Goal: Check status: Check status

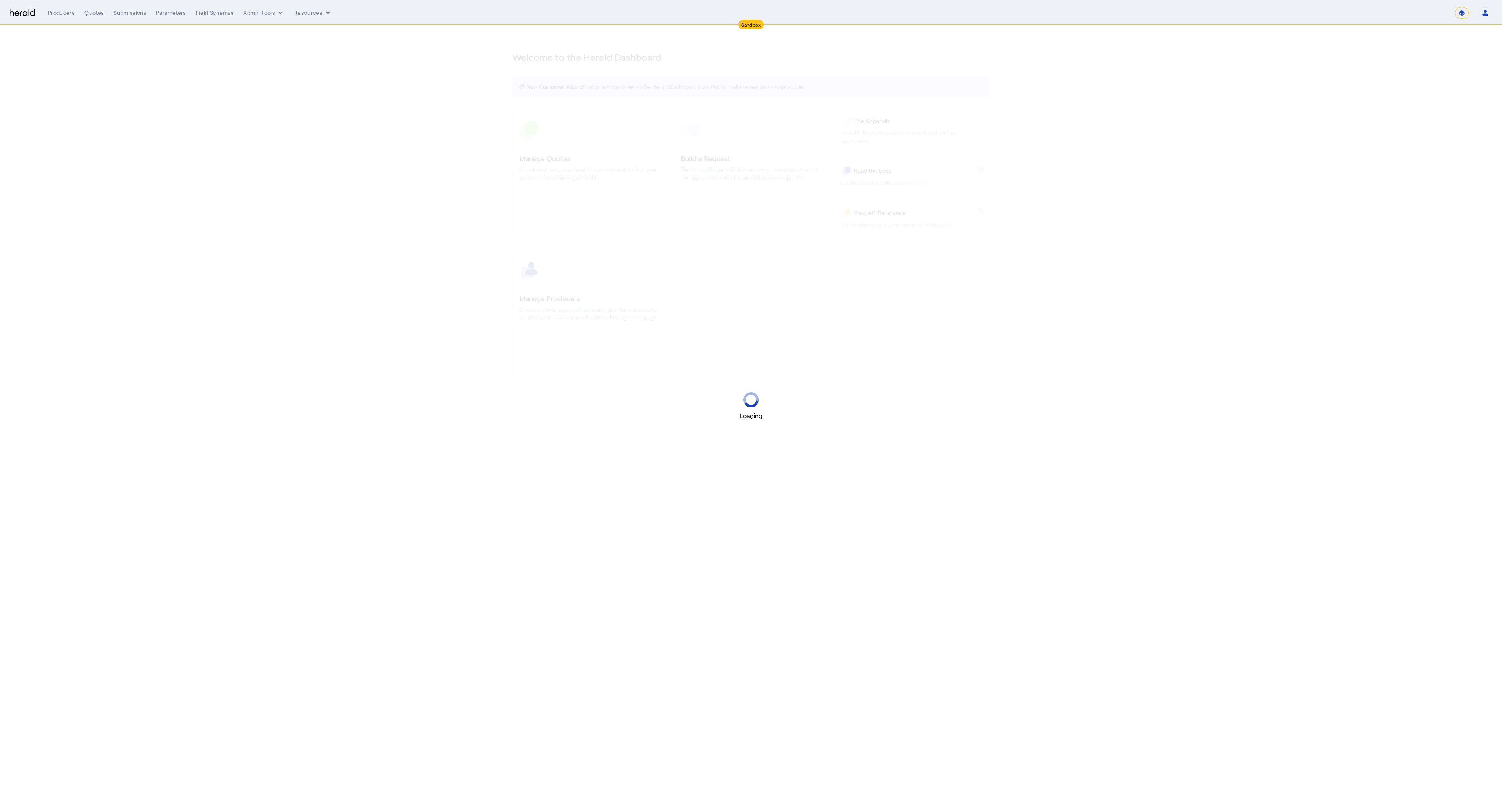
select select "*******"
select select "pfm_2v8p_herald_api"
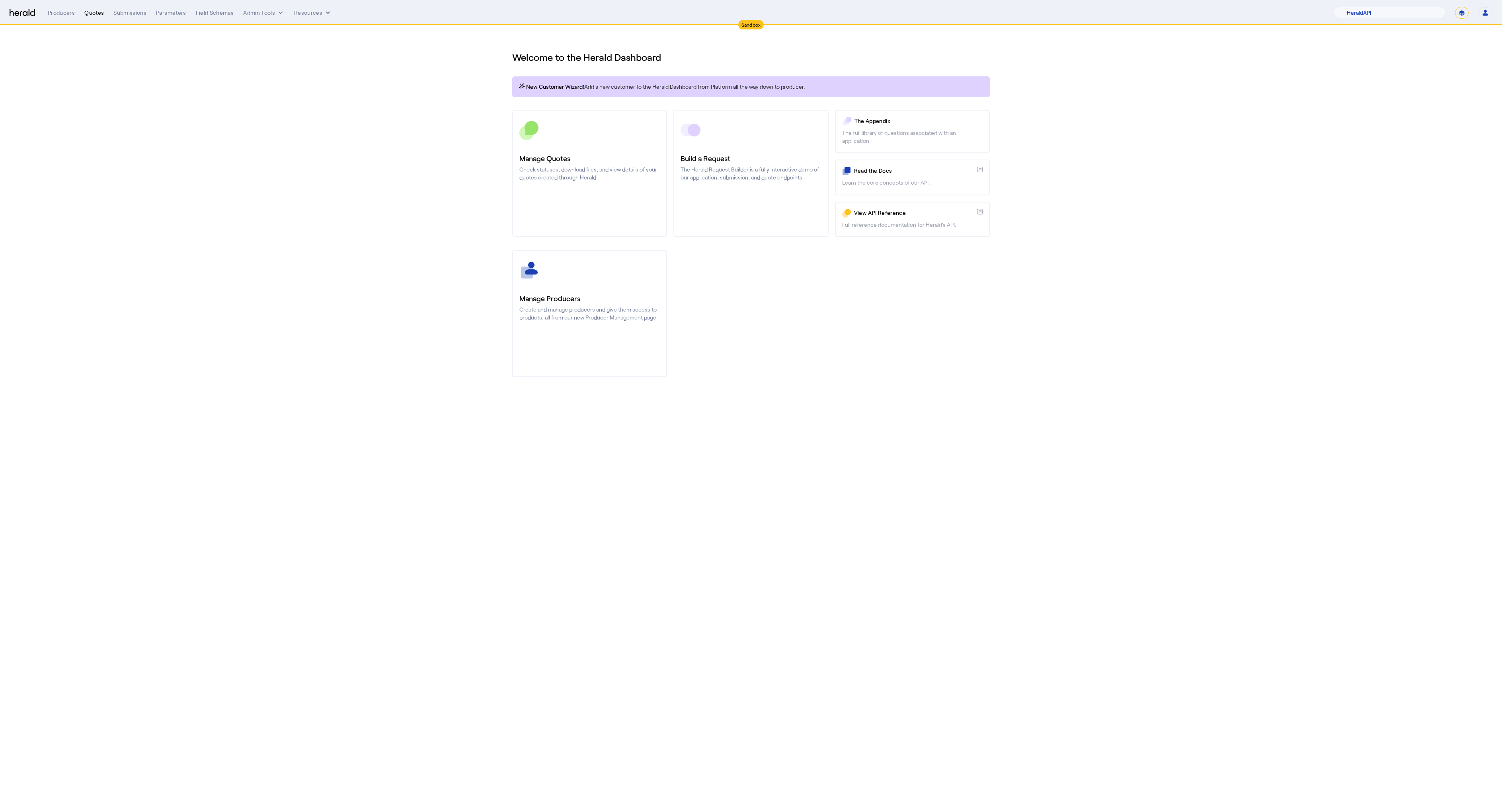
click at [99, 14] on div "Quotes" at bounding box center [94, 13] width 19 height 8
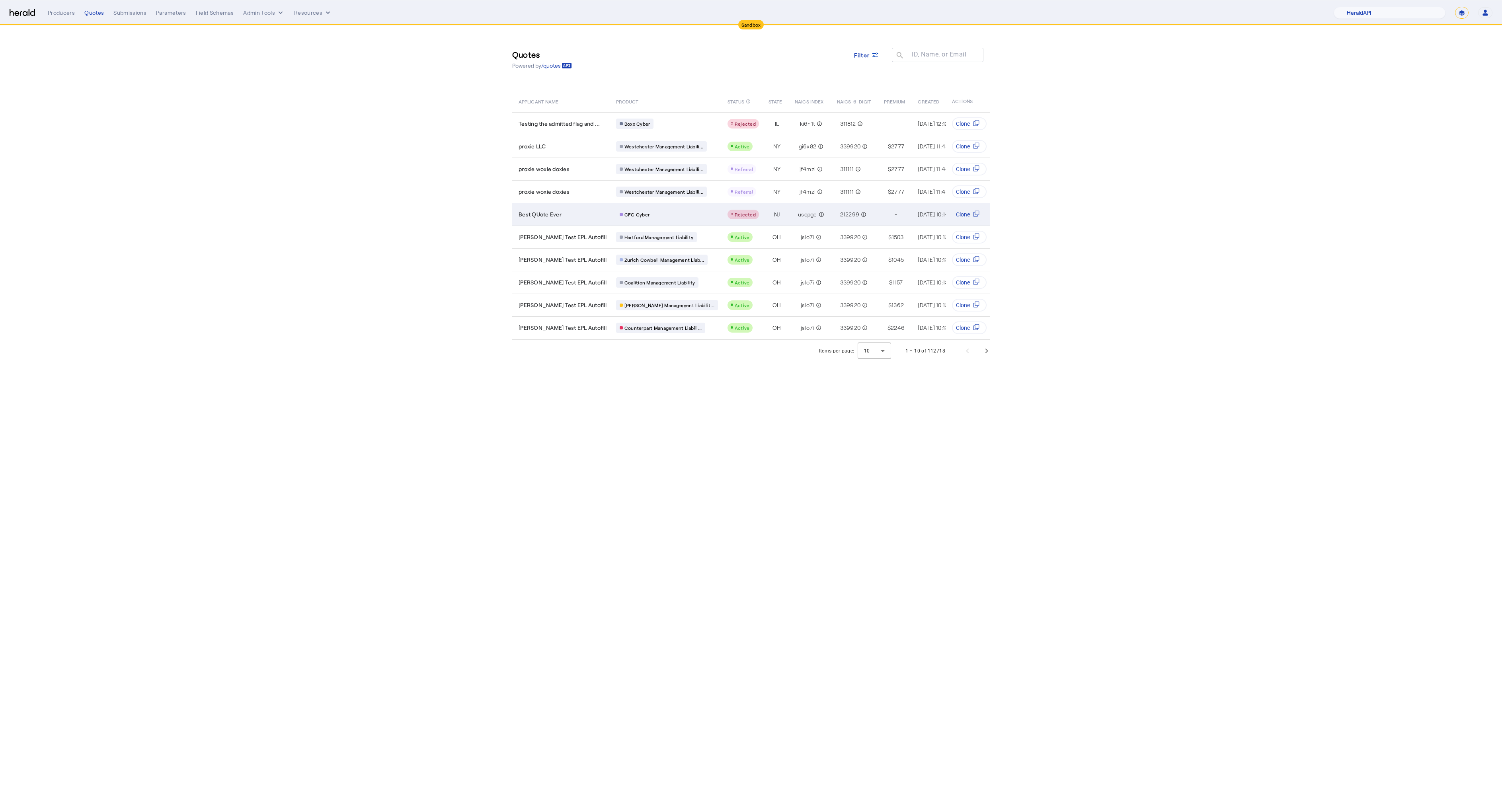
click at [644, 212] on div "CFC Cyber" at bounding box center [634, 215] width 37 height 10
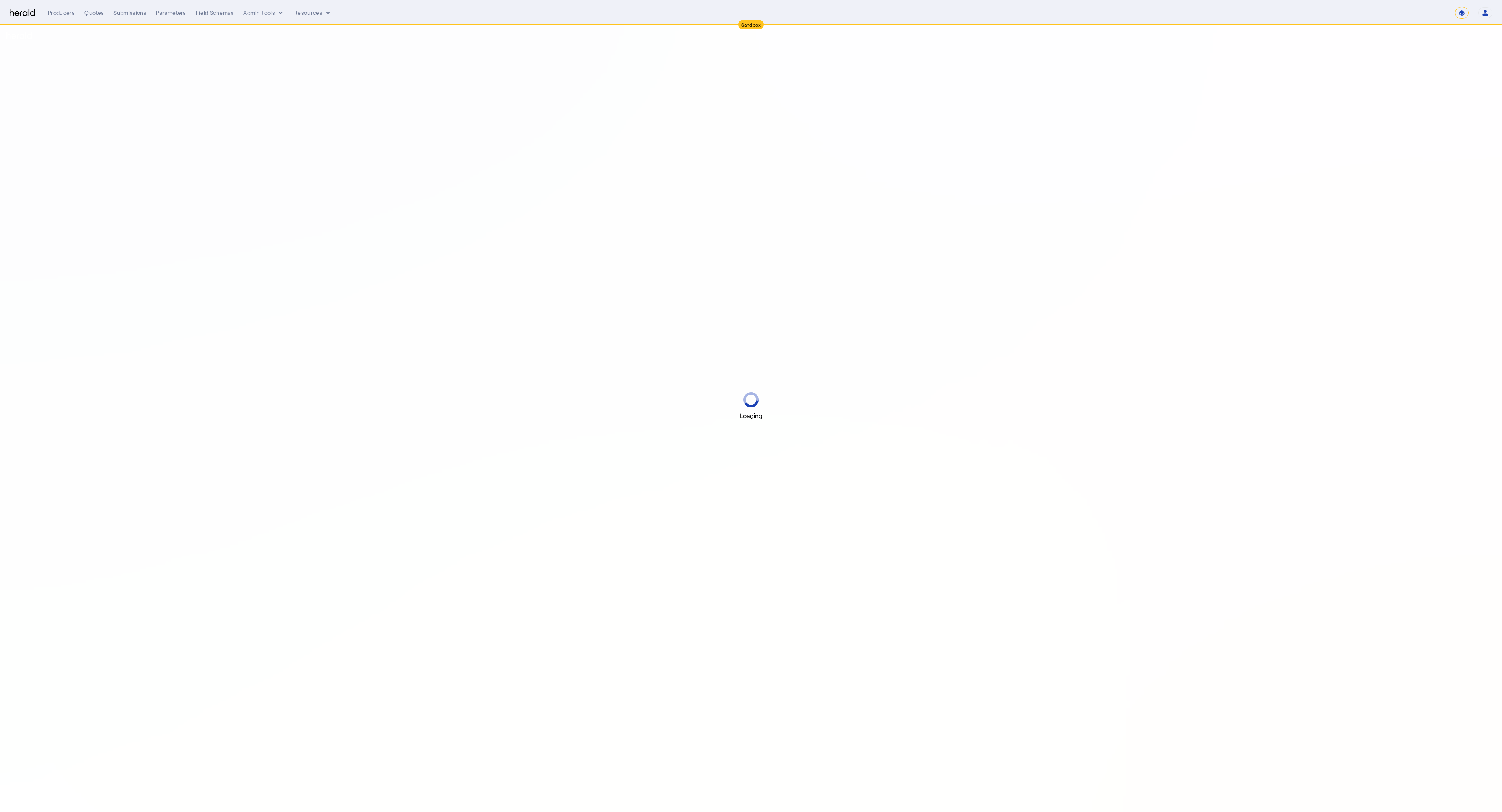
select select "*******"
select select "pfm_2v8p_herald_api"
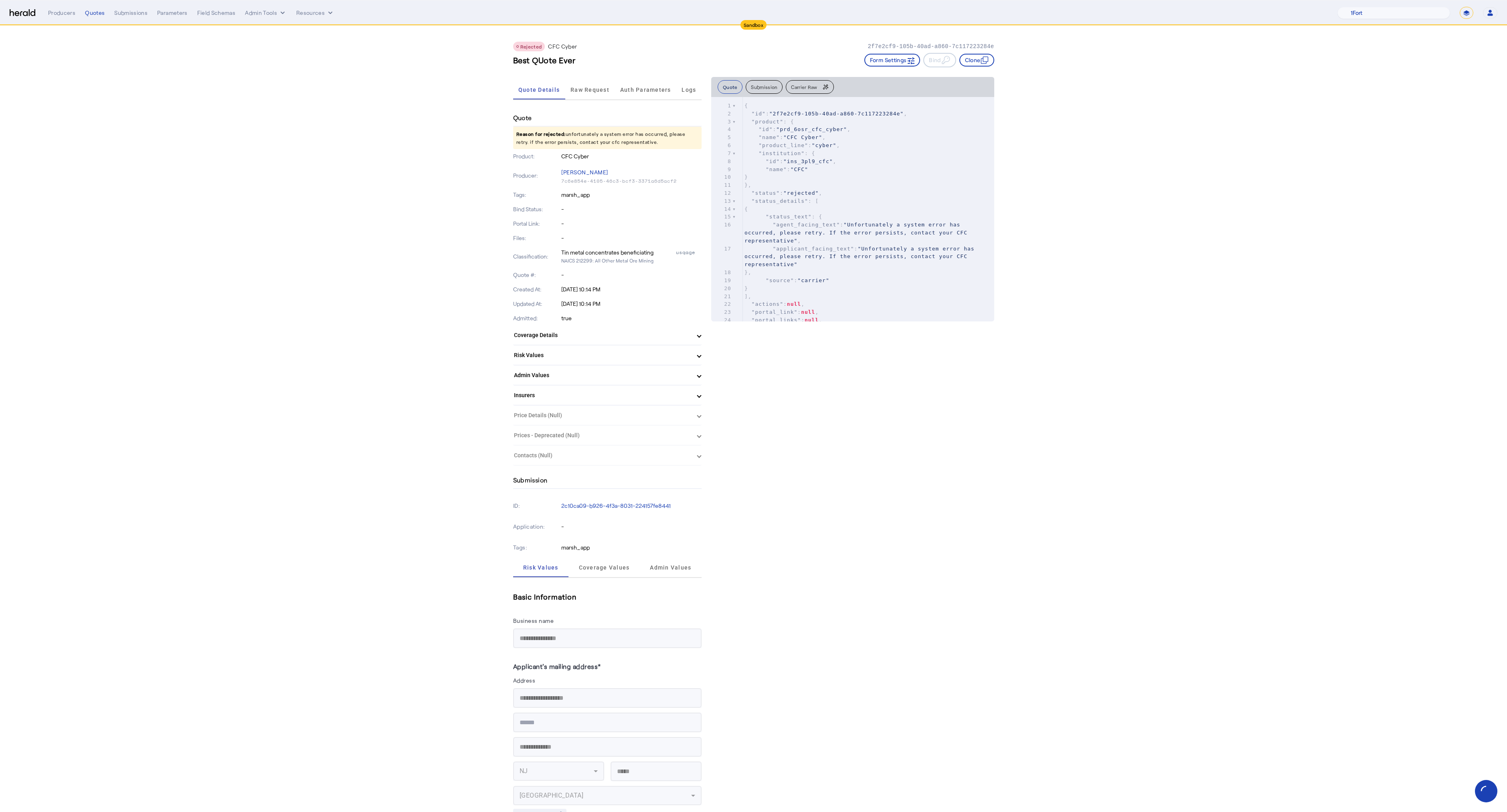
click at [734, 89] on button "Quote" at bounding box center [730, 87] width 25 height 14
click at [586, 90] on span "Raw Request" at bounding box center [590, 90] width 39 height 6
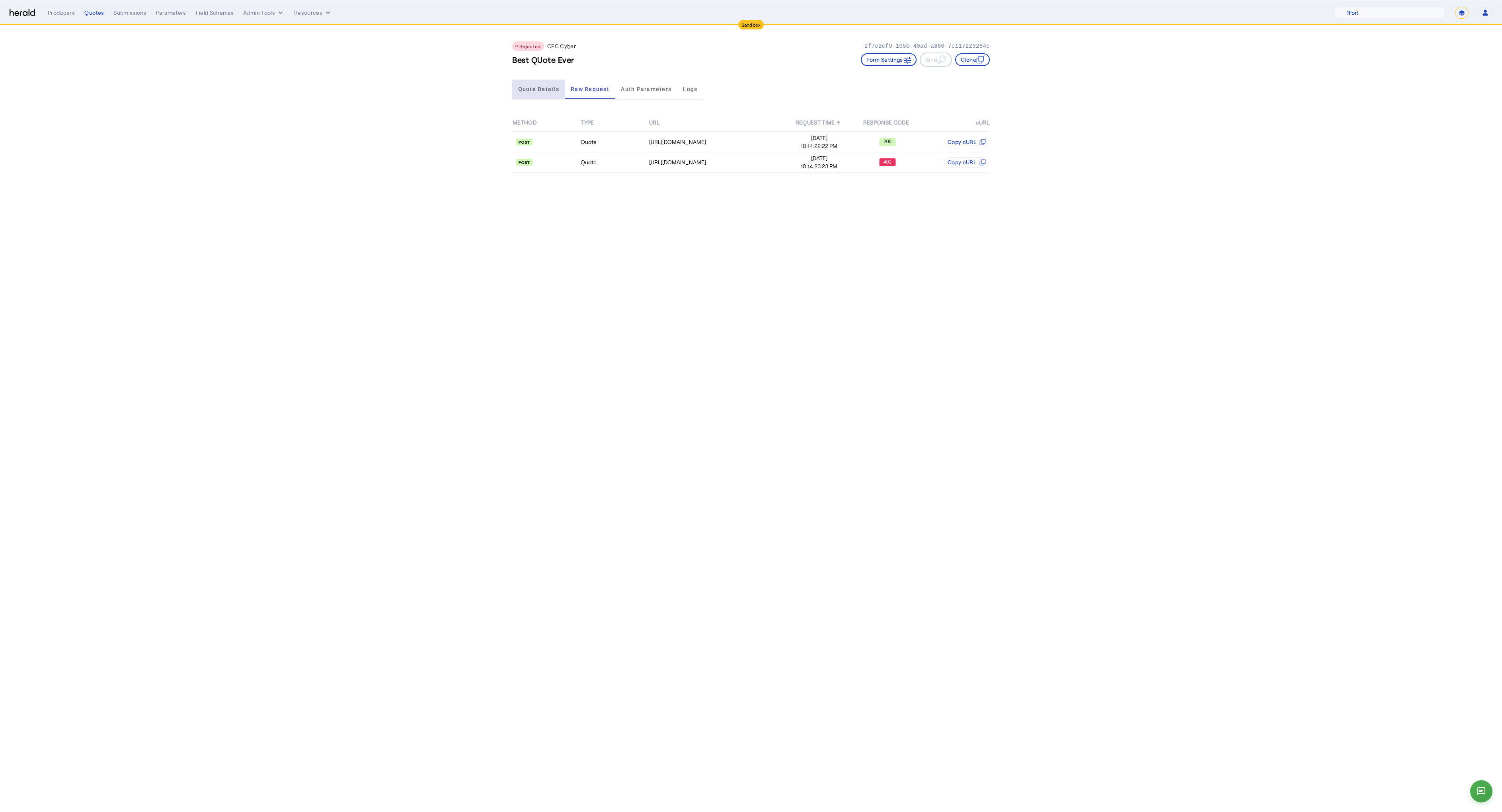
click at [525, 87] on span "Quote Details" at bounding box center [539, 89] width 41 height 6
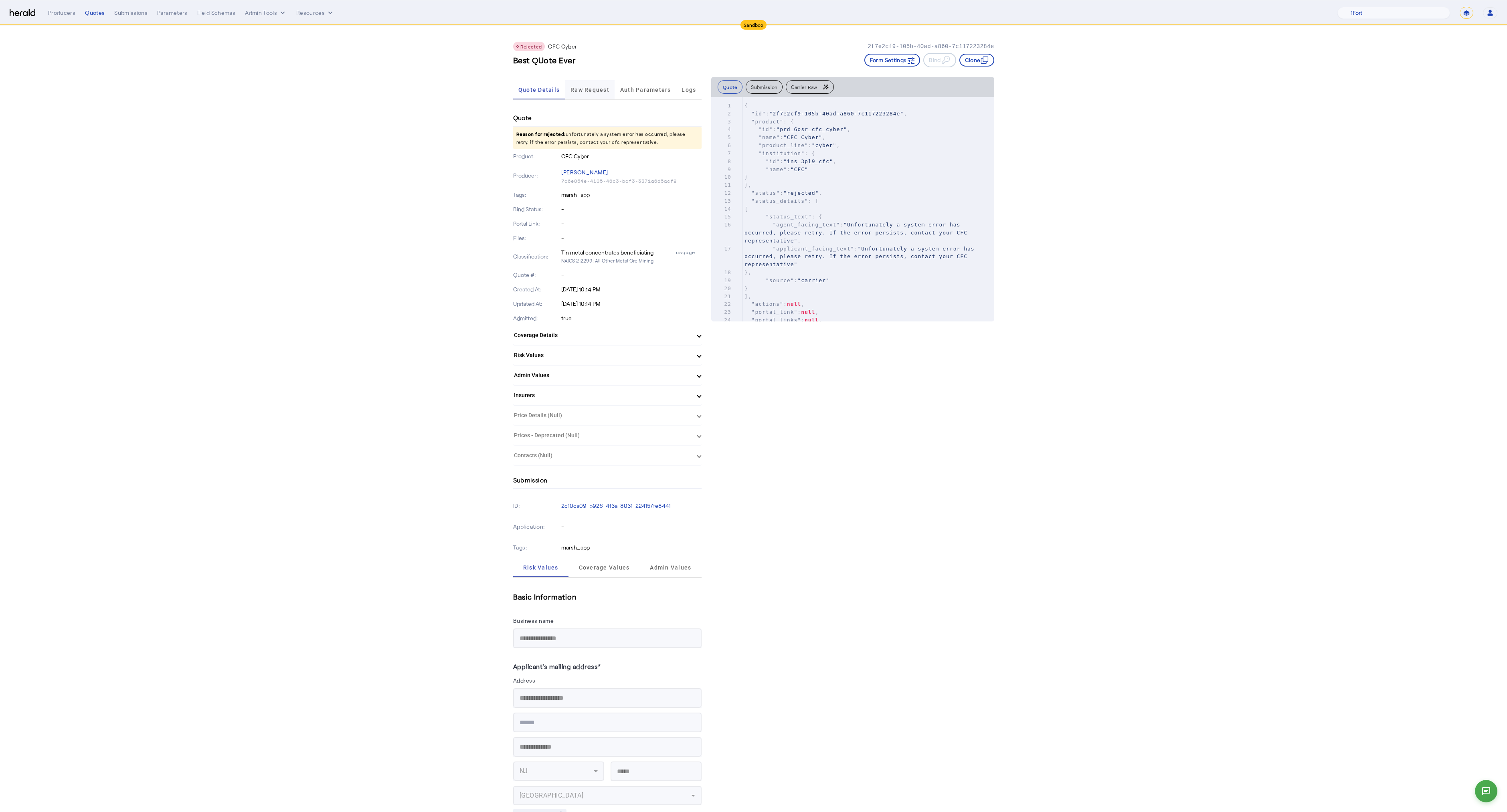
click at [572, 87] on div "Raw Request" at bounding box center [590, 90] width 50 height 19
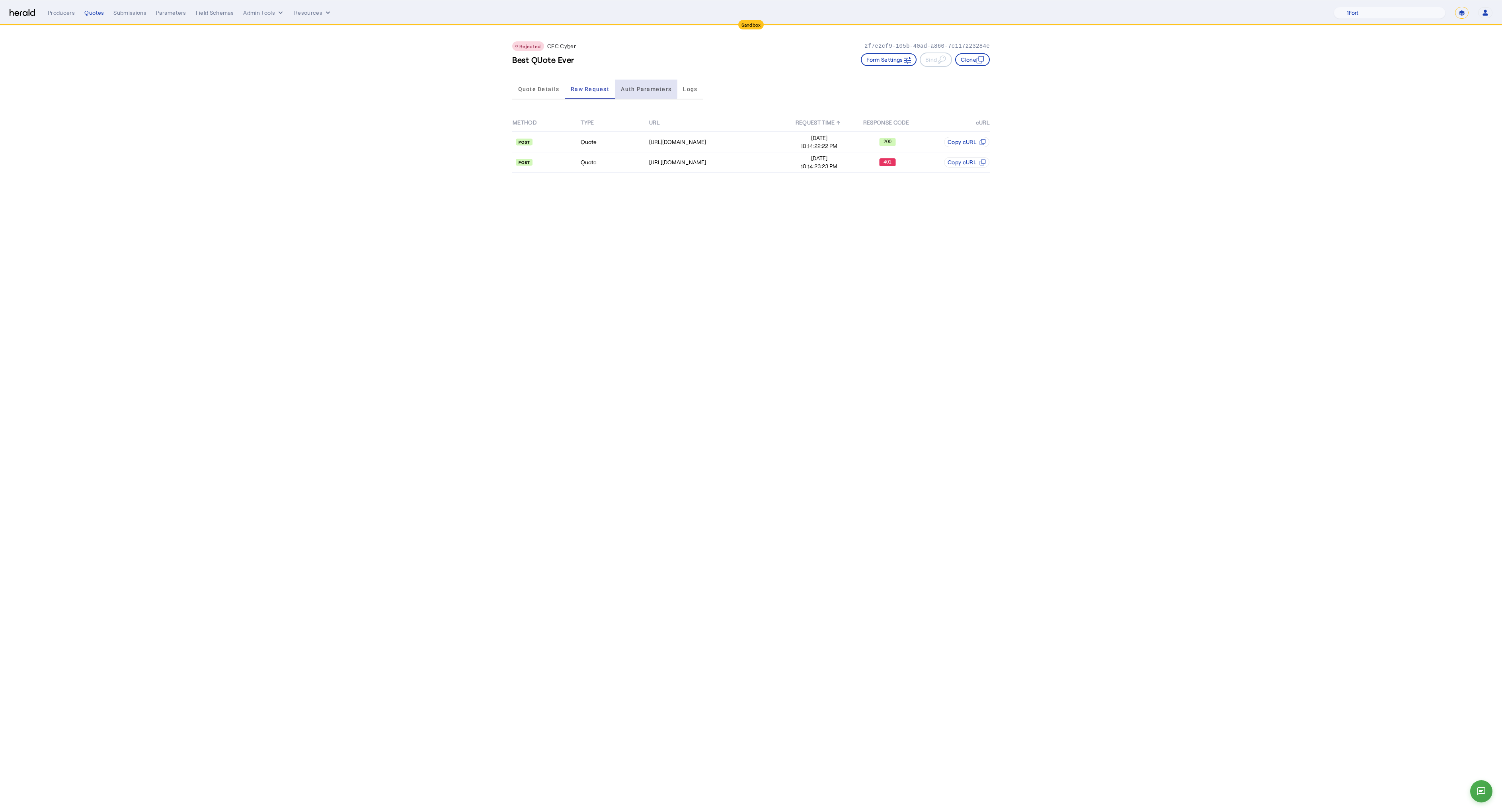
click at [644, 87] on span "Auth Parameters" at bounding box center [646, 89] width 51 height 6
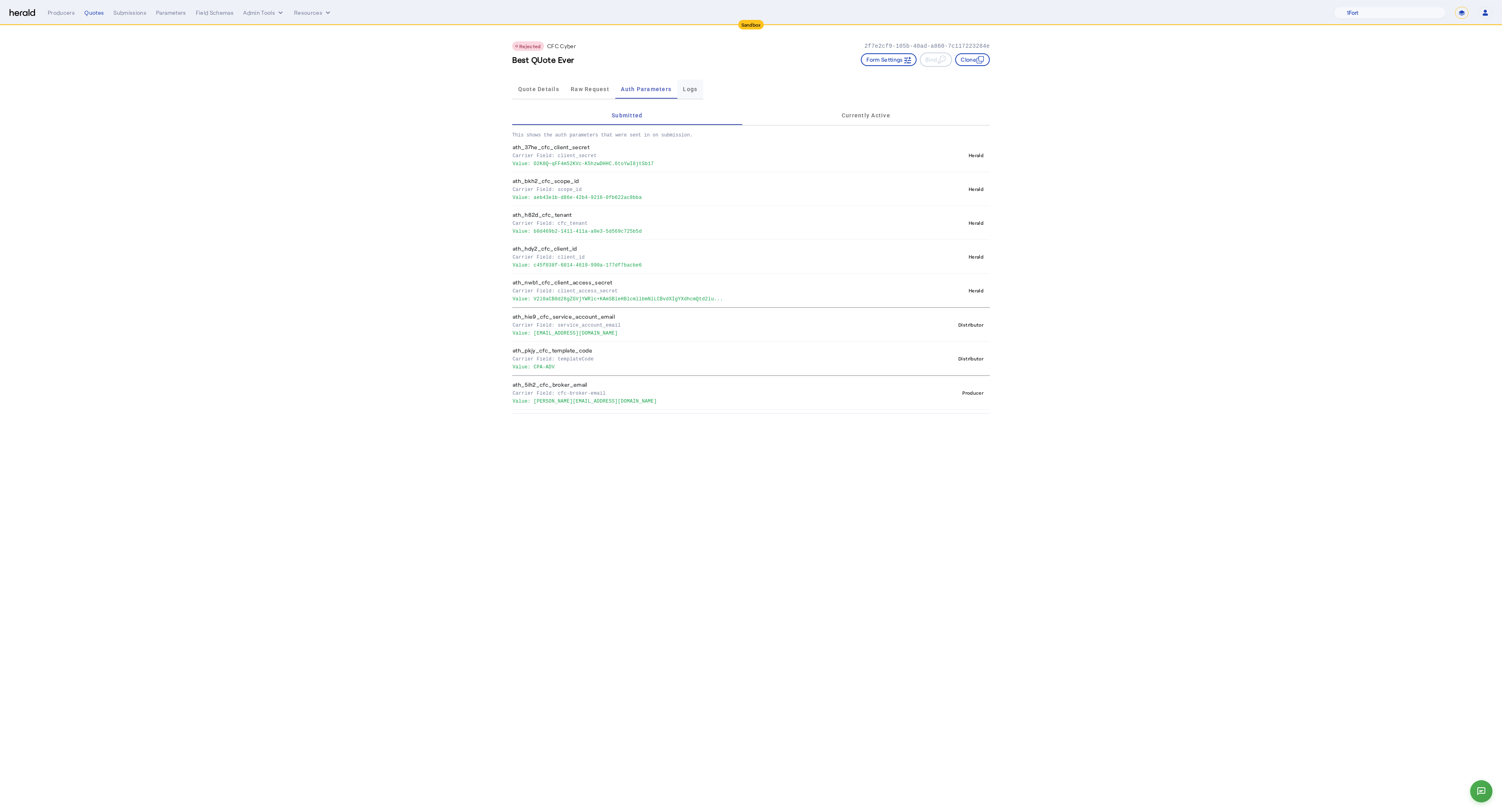
click at [680, 90] on div "Logs" at bounding box center [690, 89] width 26 height 19
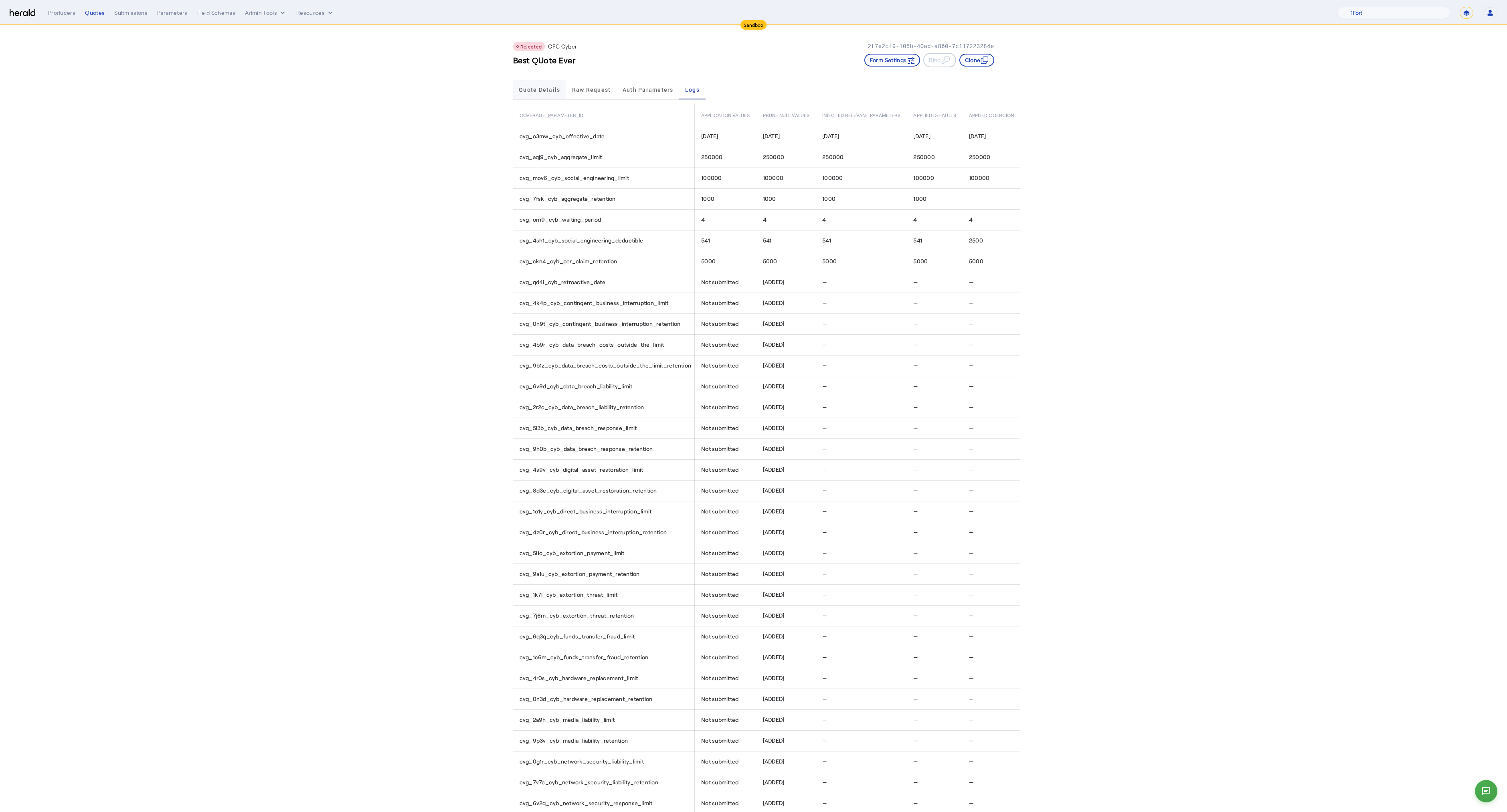
click at [527, 85] on span "Quote Details" at bounding box center [539, 90] width 41 height 19
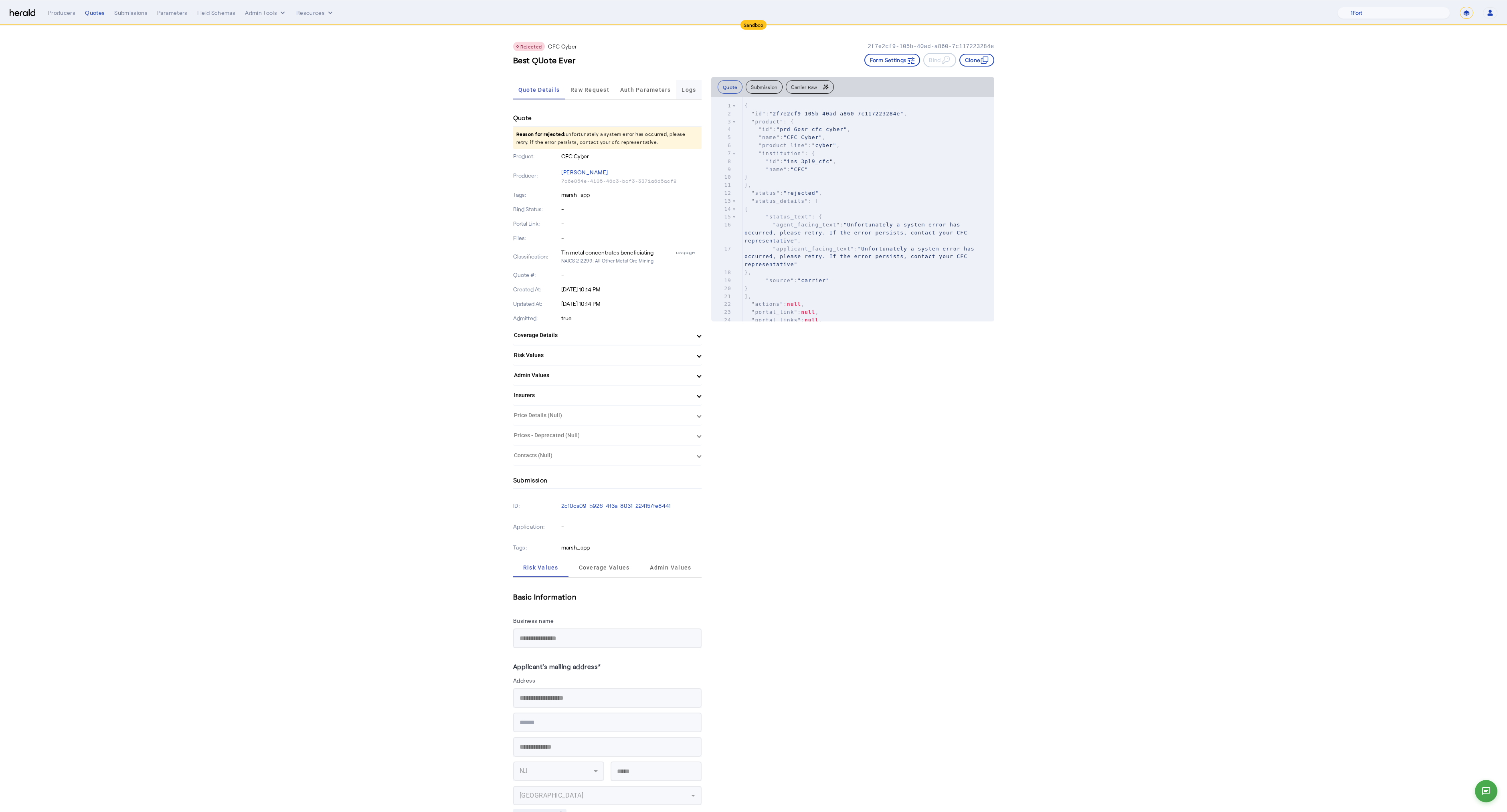
click at [695, 84] on span "Logs" at bounding box center [688, 90] width 15 height 19
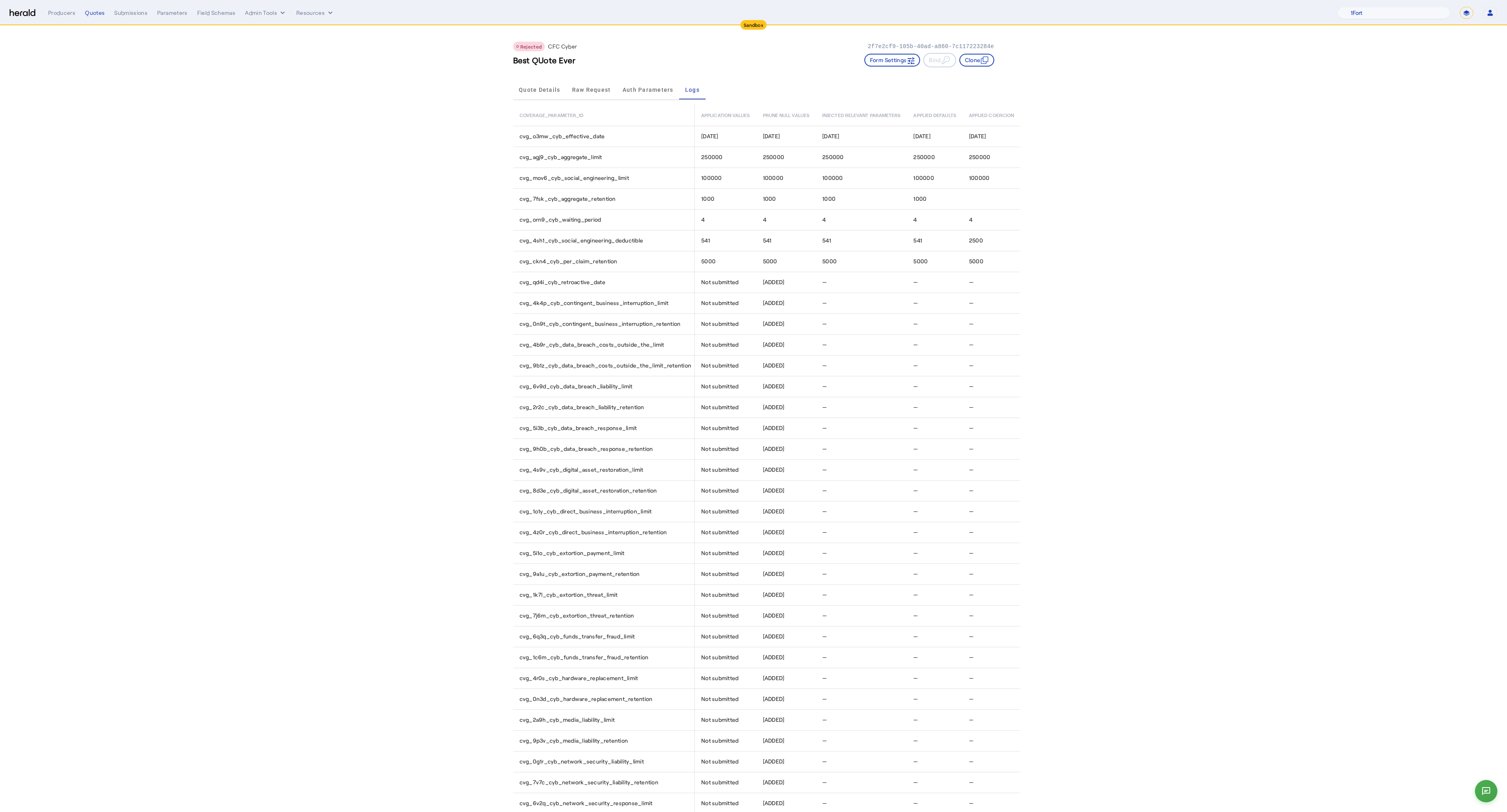
click at [514, 86] on div "Rejected CFC Cyber 2f7e2cf9-105b-40ad-a860-7c117223284e Best QUote Ever Form Se…" at bounding box center [754, 524] width 513 height 997
click at [524, 91] on span "Quote Details" at bounding box center [539, 90] width 41 height 6
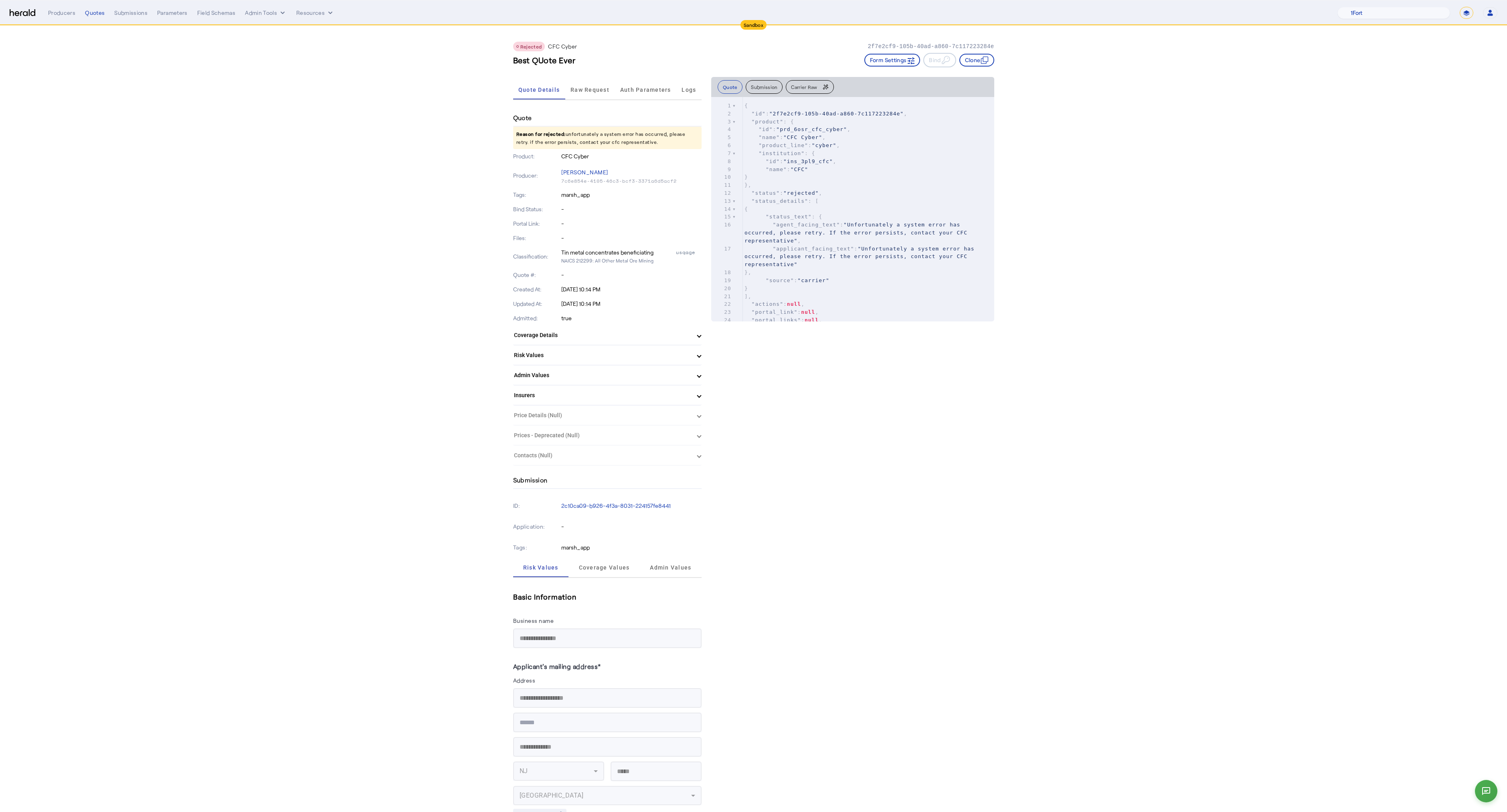
drag, startPoint x: 420, startPoint y: 277, endPoint x: 430, endPoint y: 295, distance: 20.6
